Goal: Transaction & Acquisition: Purchase product/service

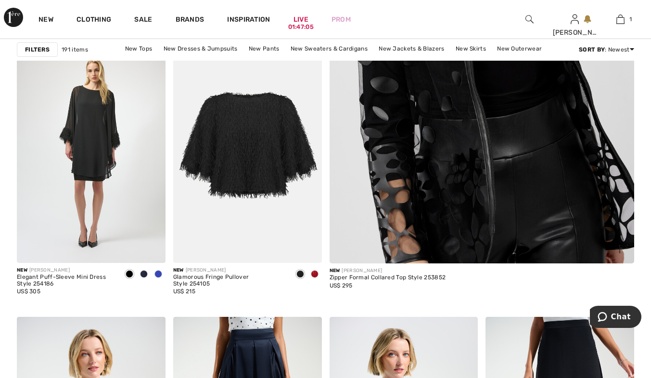
click at [399, 208] on img at bounding box center [482, 37] width 366 height 549
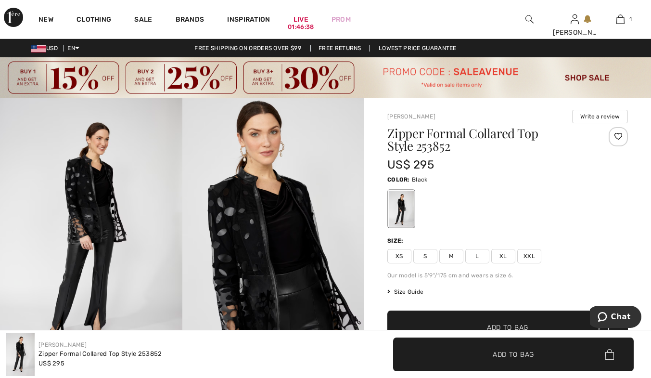
scroll to position [48, 0]
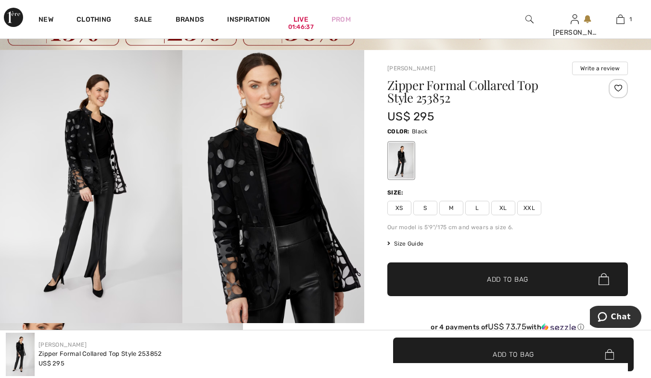
click at [449, 207] on span "M" at bounding box center [451, 208] width 24 height 14
click at [462, 281] on span "✔ Added to Bag Add to Bag" at bounding box center [507, 279] width 241 height 34
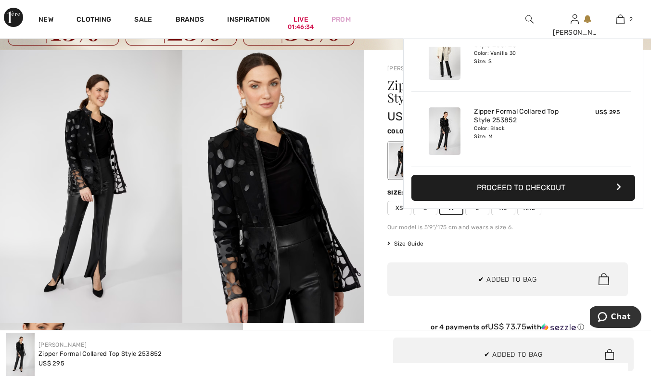
scroll to position [0, 0]
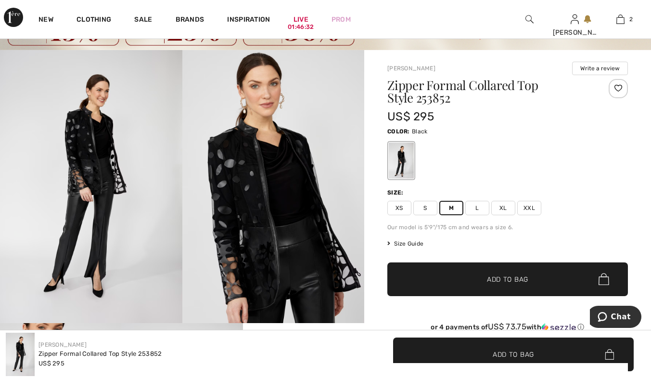
click at [157, 297] on img at bounding box center [91, 186] width 182 height 273
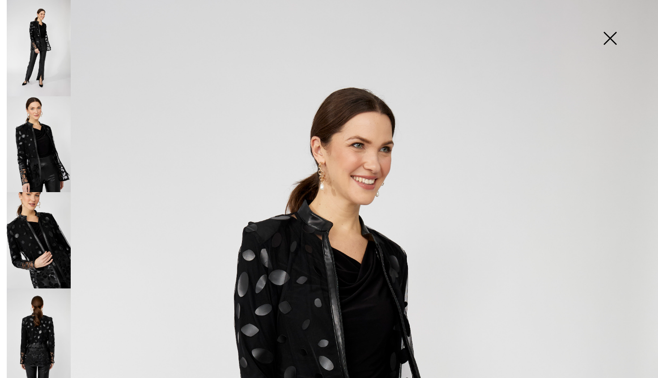
click at [608, 35] on img at bounding box center [610, 39] width 48 height 50
